Goal: Entertainment & Leisure: Consume media (video, audio)

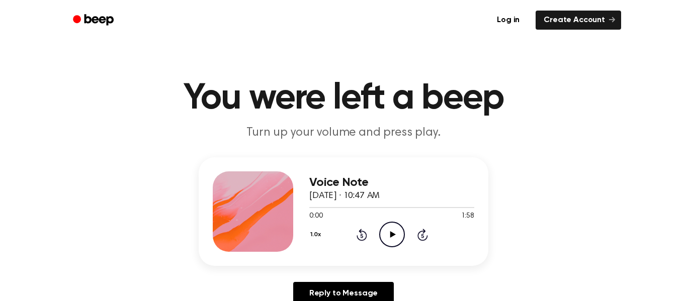
click at [388, 229] on icon "Play Audio" at bounding box center [392, 235] width 26 height 26
drag, startPoint x: 325, startPoint y: 205, endPoint x: 279, endPoint y: 218, distance: 48.0
click at [279, 218] on div "Voice Note [DATE] · 10:47 AM 0:11 1:58 Your browser does not support the [objec…" at bounding box center [344, 211] width 290 height 109
click at [361, 236] on icon "Rewind 5 seconds" at bounding box center [361, 234] width 11 height 13
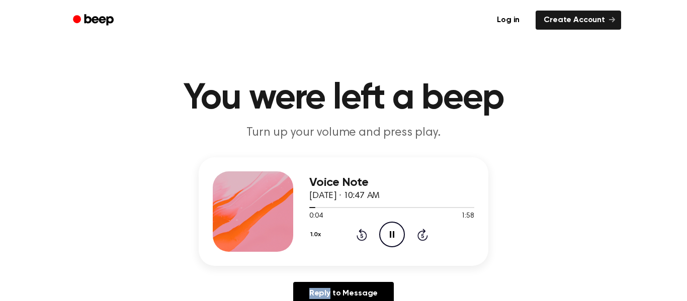
click at [361, 236] on icon "Rewind 5 seconds" at bounding box center [361, 234] width 11 height 13
click at [379, 232] on icon "Pause Audio" at bounding box center [392, 235] width 26 height 26
